Goal: Task Accomplishment & Management: Use online tool/utility

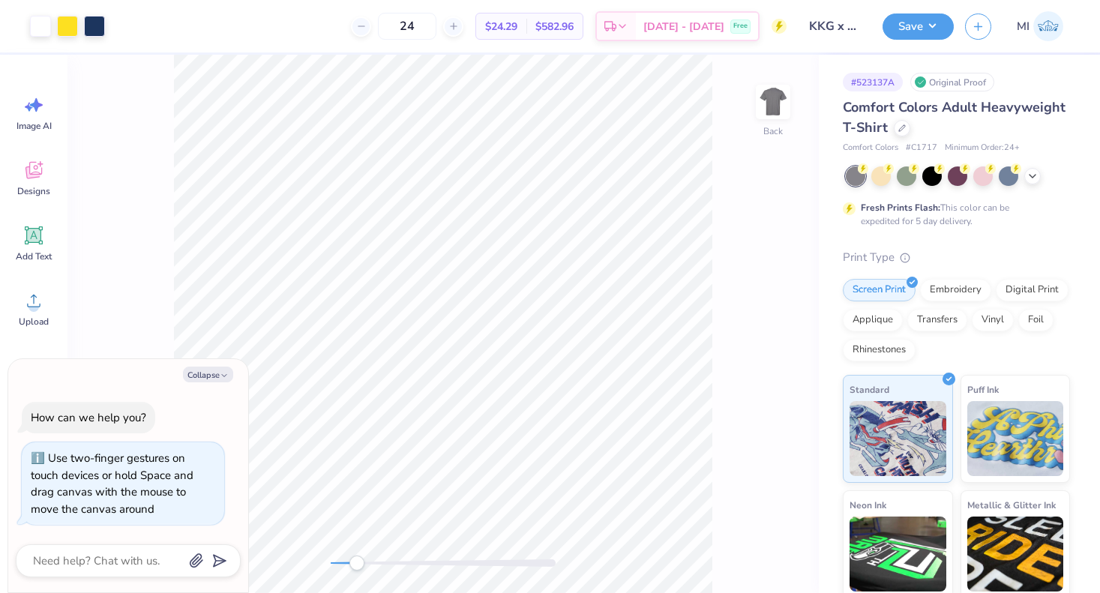
drag, startPoint x: 335, startPoint y: 562, endPoint x: 359, endPoint y: 562, distance: 24.0
click at [359, 562] on div "Accessibility label" at bounding box center [357, 563] width 15 height 15
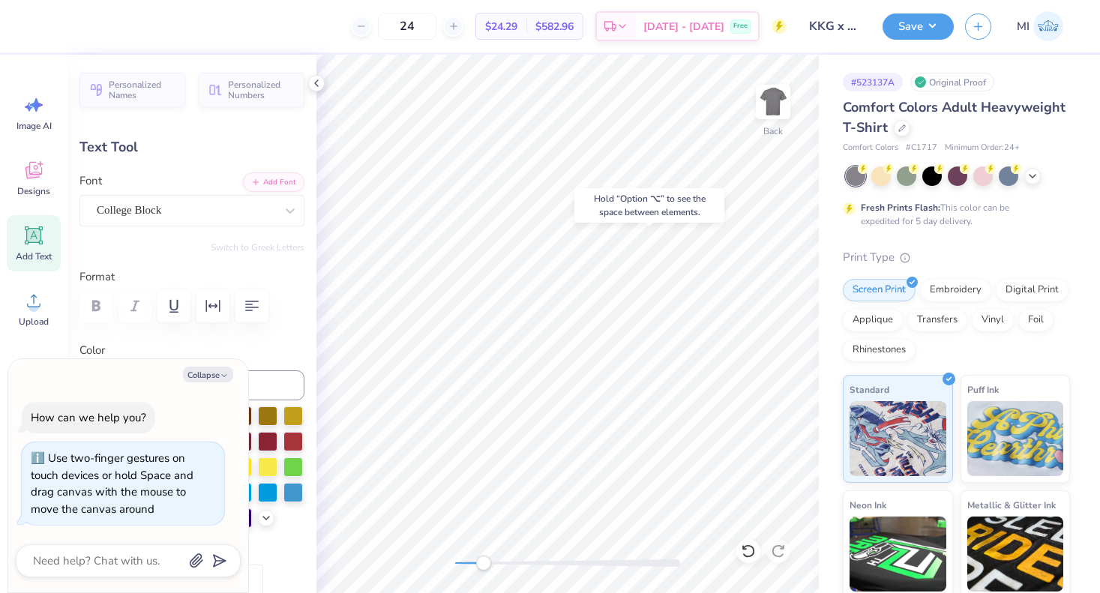
click at [634, 225] on div "Hold “Option ⌥” to see the space between elements." at bounding box center [649, 206] width 159 height 44
type textarea "x"
type input "7.6"
type textarea "x"
type input "0.0"
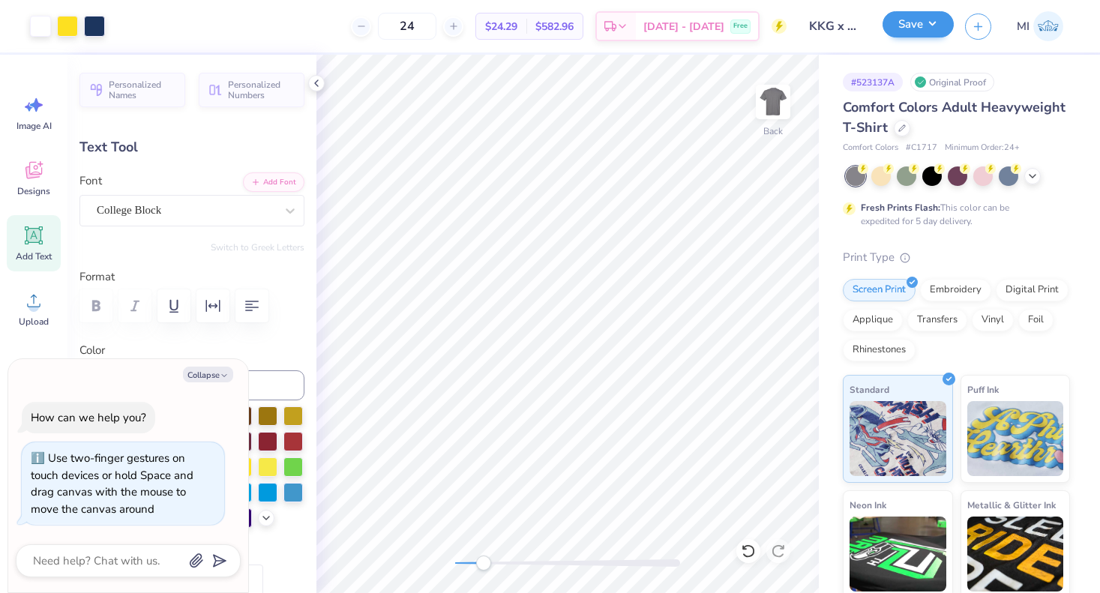
click at [907, 26] on button "Save" at bounding box center [918, 24] width 71 height 26
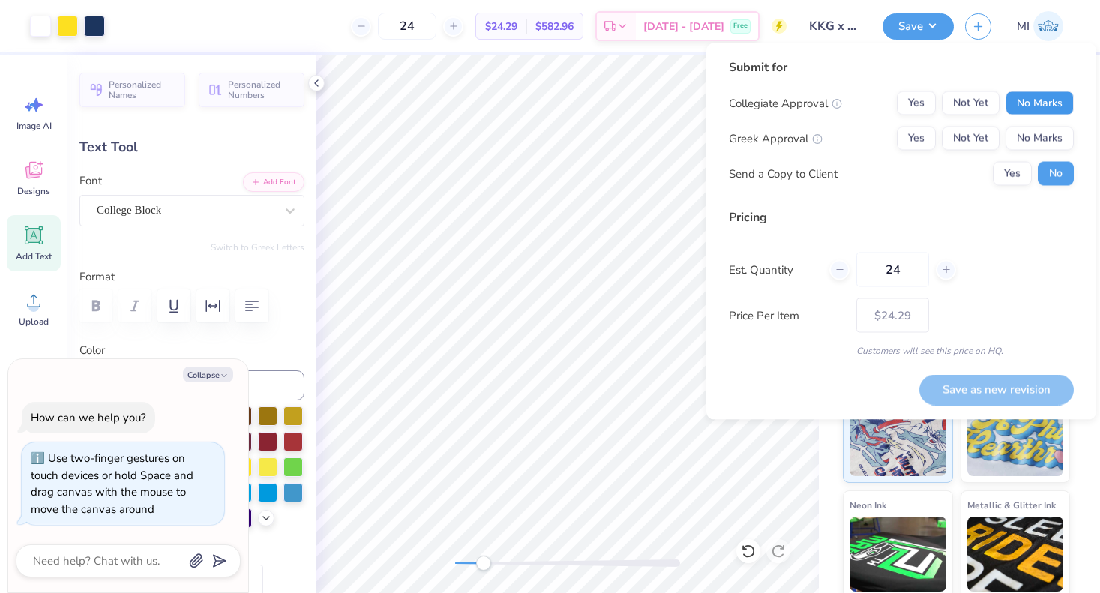
click at [1040, 104] on button "No Marks" at bounding box center [1040, 104] width 68 height 24
click at [919, 139] on button "Yes" at bounding box center [916, 139] width 39 height 24
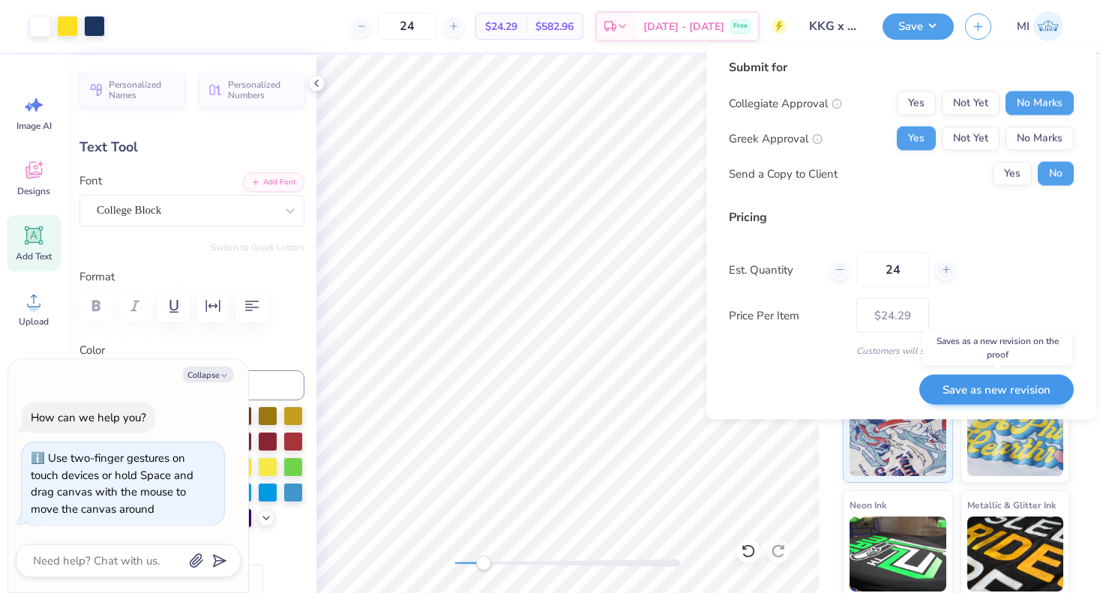
click at [985, 392] on button "Save as new revision" at bounding box center [997, 389] width 155 height 31
type textarea "x"
type input "– –"
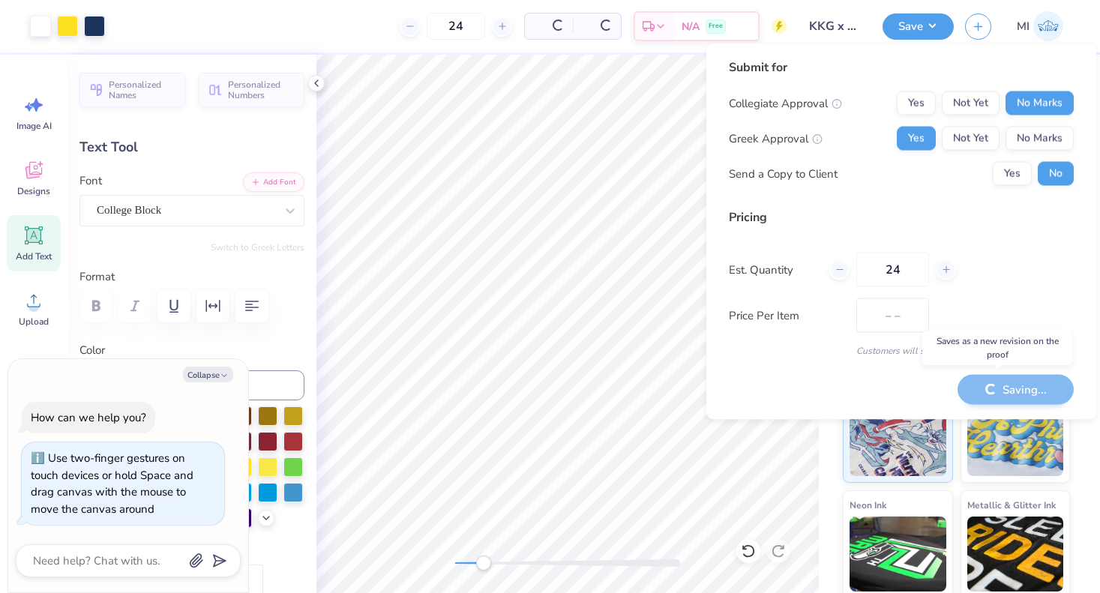
type textarea "x"
type input "$24.29"
type textarea "x"
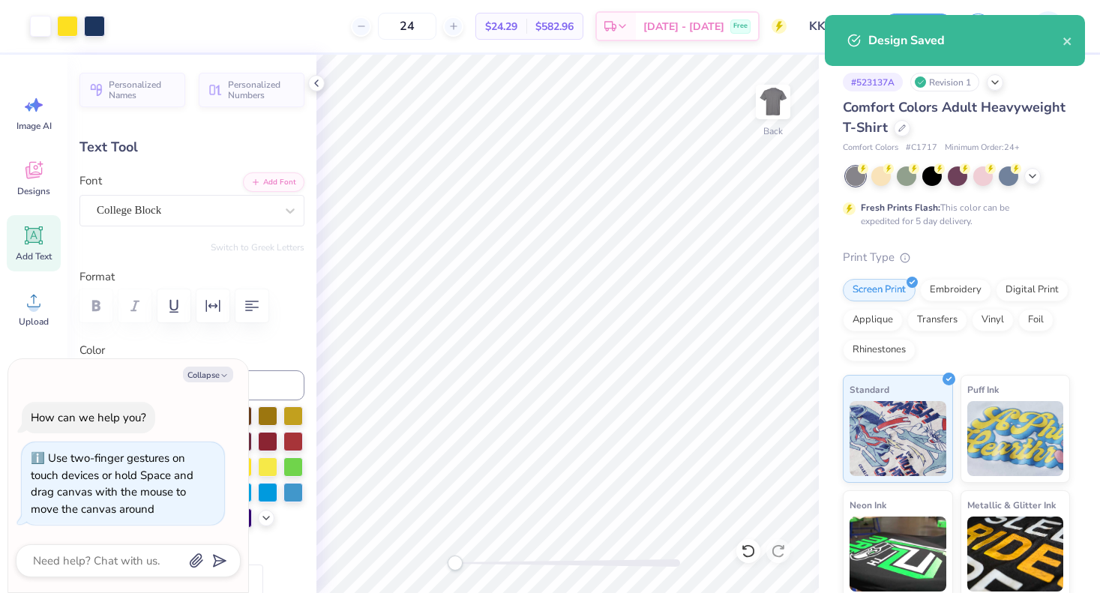
click at [420, 564] on div "Back" at bounding box center [568, 324] width 503 height 539
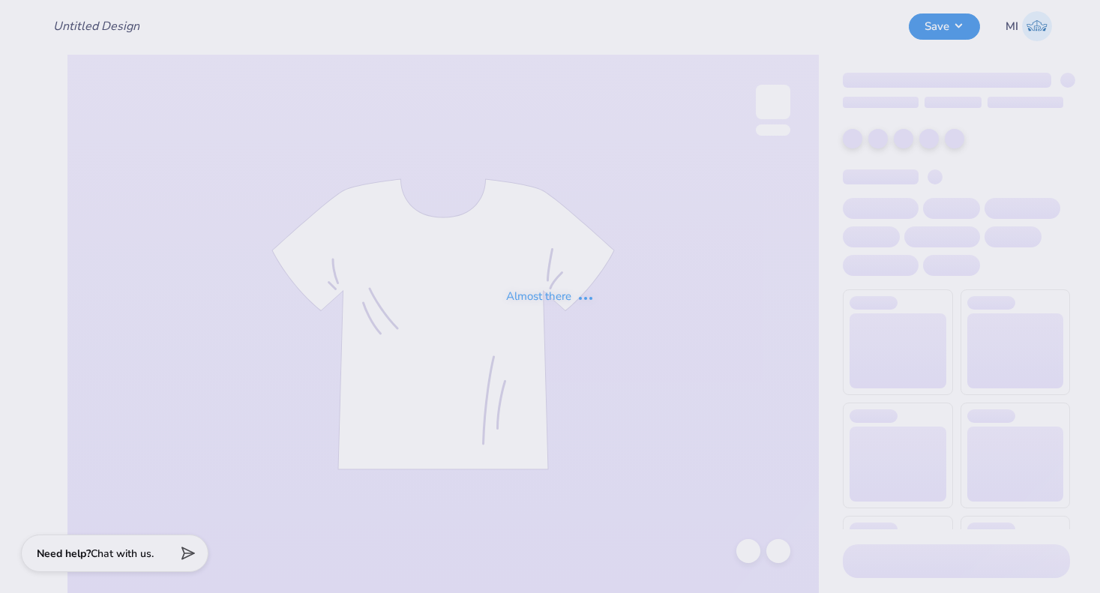
type input "KKG x SAE Merch"
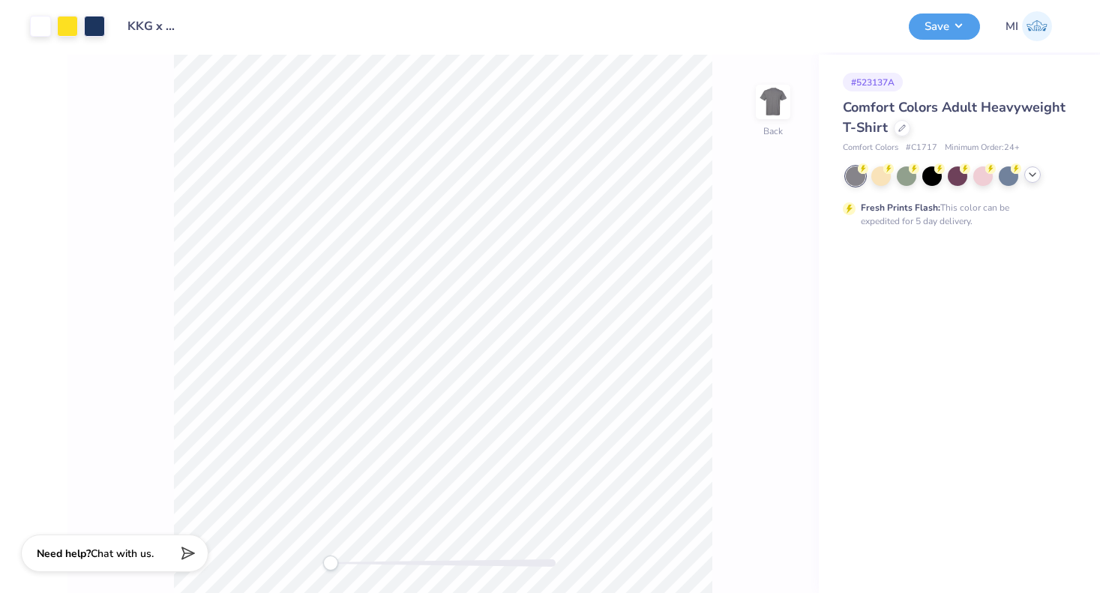
click at [1034, 172] on icon at bounding box center [1033, 175] width 12 height 12
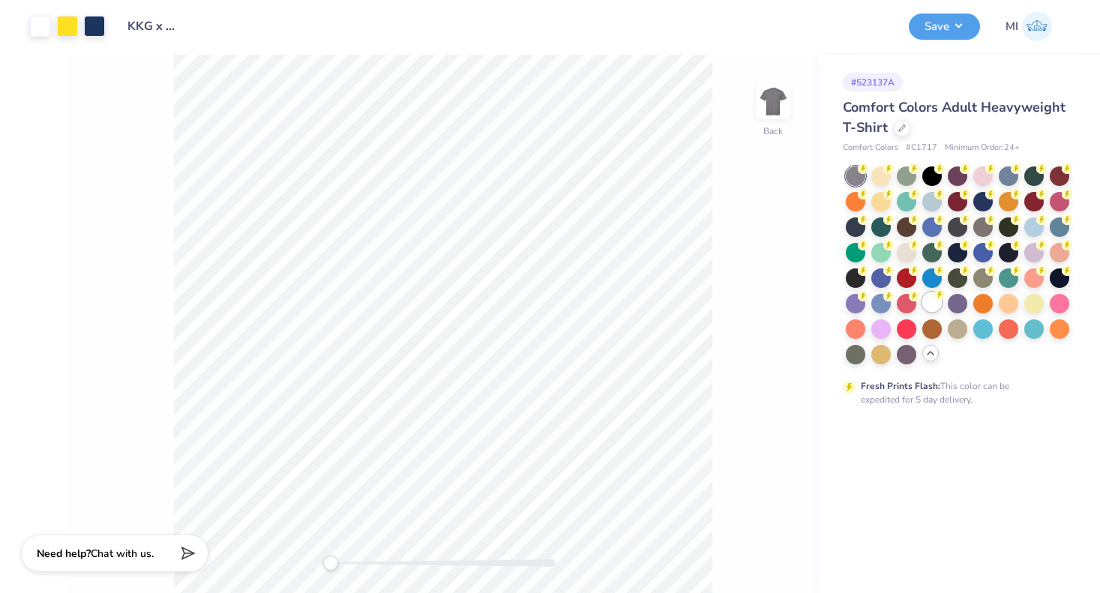
click at [929, 308] on div at bounding box center [933, 303] width 20 height 20
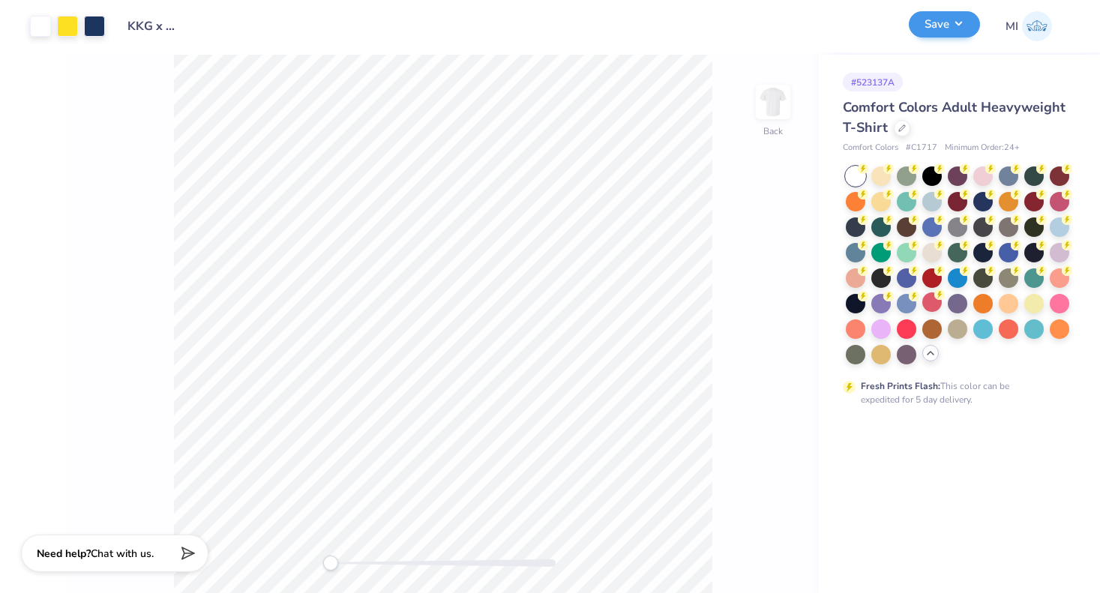
click at [947, 26] on button "Save" at bounding box center [944, 24] width 71 height 26
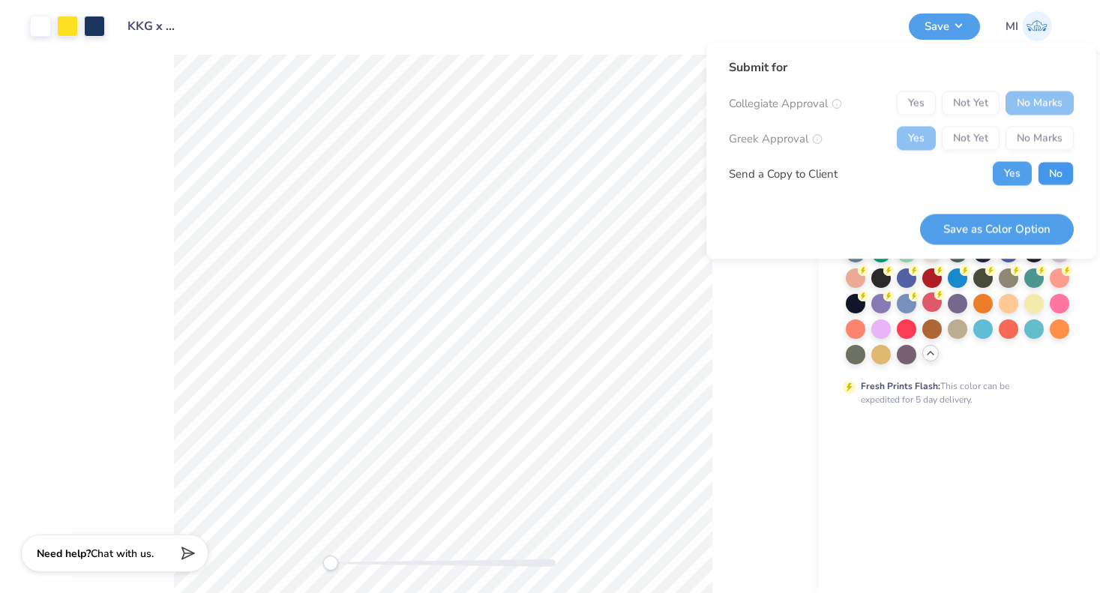
click at [1049, 178] on button "No" at bounding box center [1056, 174] width 36 height 24
click at [1004, 225] on button "Save as Color Option" at bounding box center [997, 229] width 154 height 31
